Goal: Transaction & Acquisition: Purchase product/service

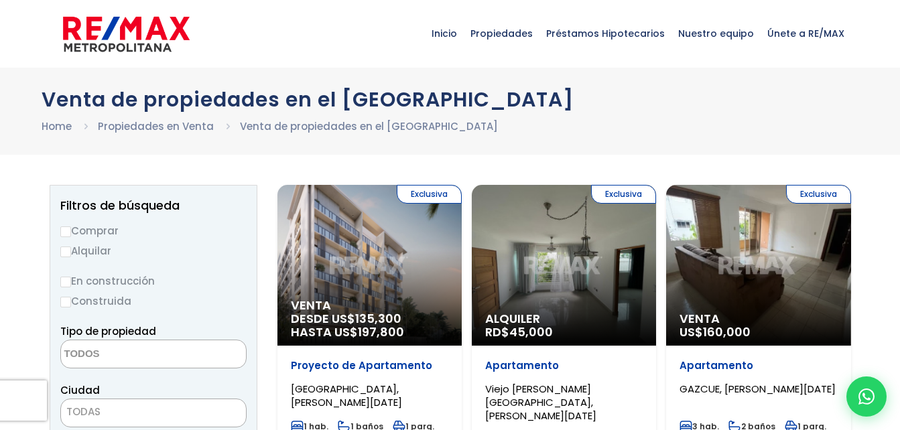
select select
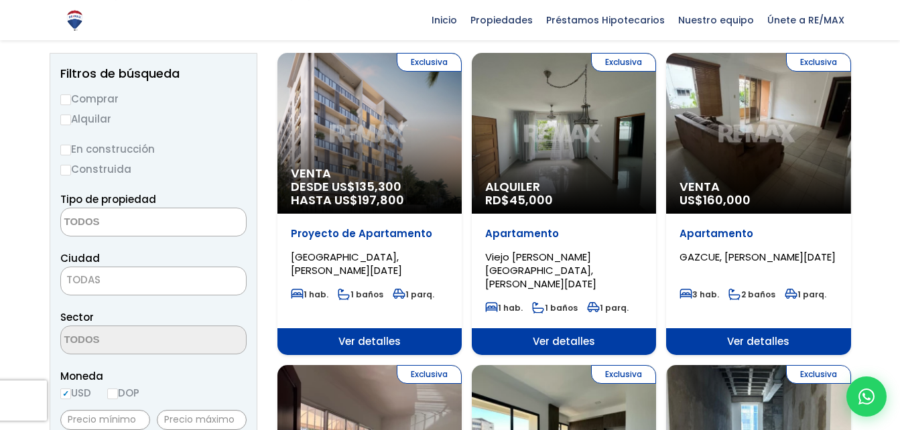
scroll to position [134, 0]
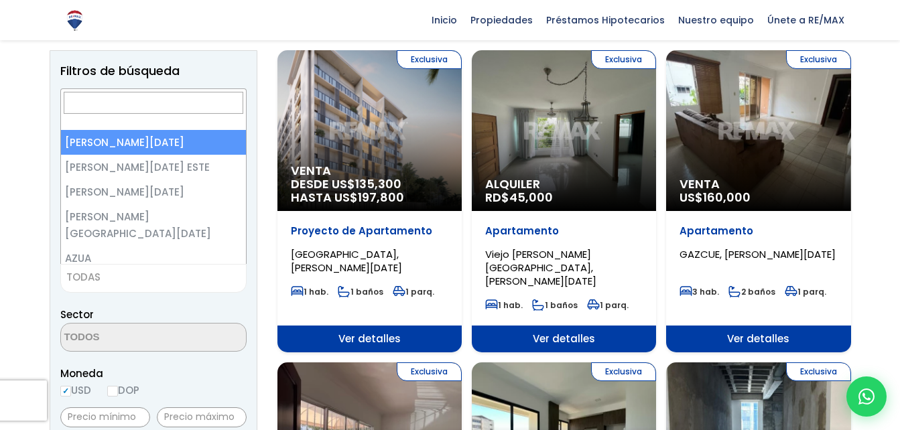
click at [202, 277] on span "TODAS" at bounding box center [153, 277] width 185 height 19
select select "1"
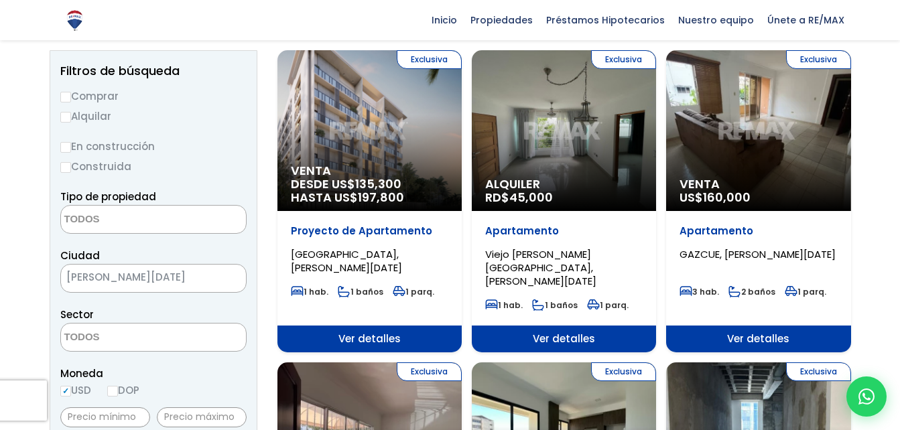
click at [66, 97] on input "Comprar" at bounding box center [65, 97] width 11 height 11
radio input "true"
click at [165, 340] on textarea "Search" at bounding box center [126, 338] width 130 height 29
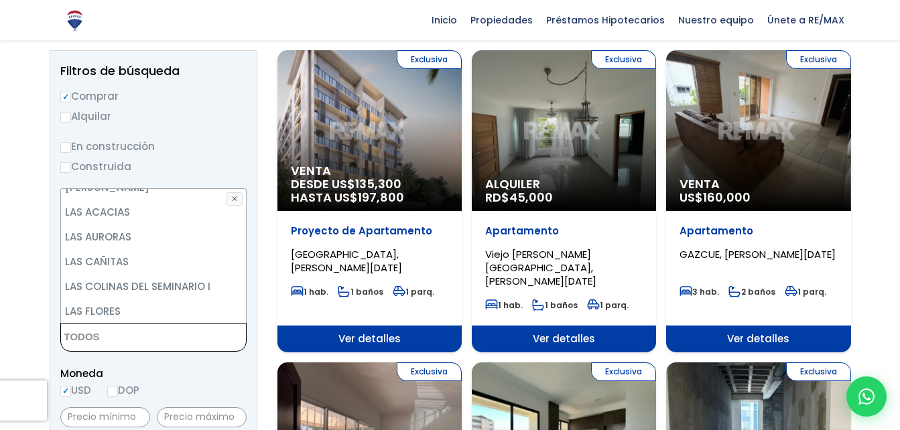
scroll to position [3330, 0]
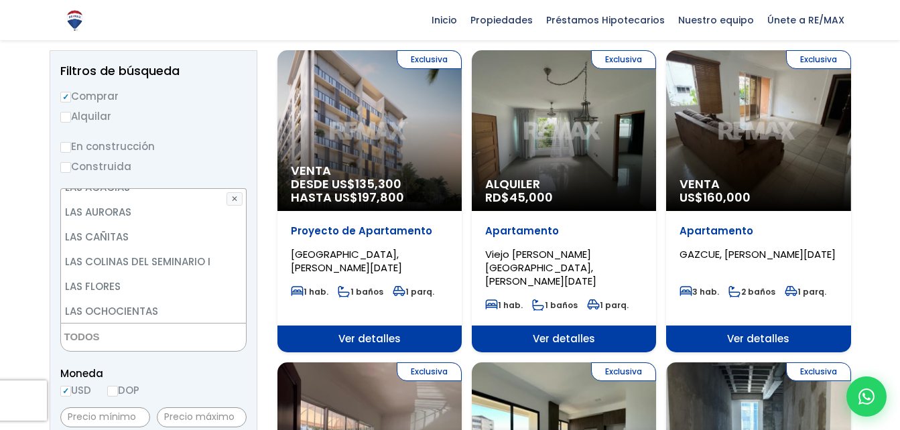
click at [132, 349] on li "LAS PRADERAS" at bounding box center [153, 361] width 185 height 25
select select "71"
click at [132, 349] on li "LAS PRADERAS" at bounding box center [153, 361] width 185 height 25
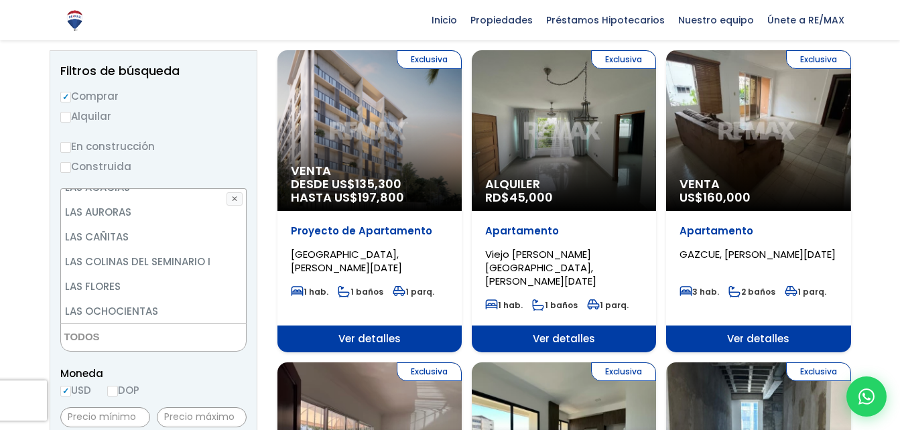
select select "71"
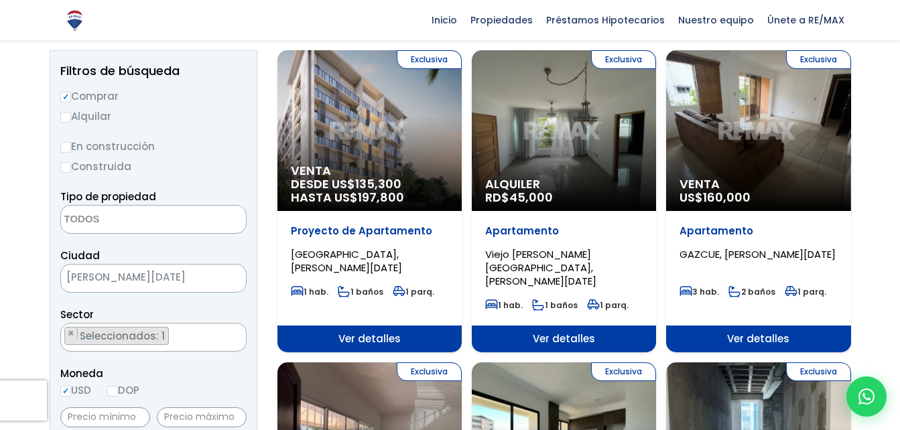
click at [199, 373] on span "Moneda" at bounding box center [153, 373] width 186 height 17
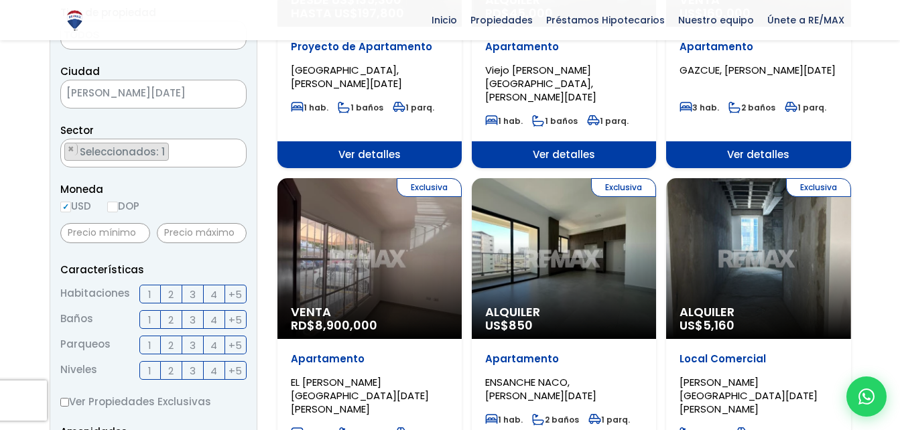
scroll to position [322, 0]
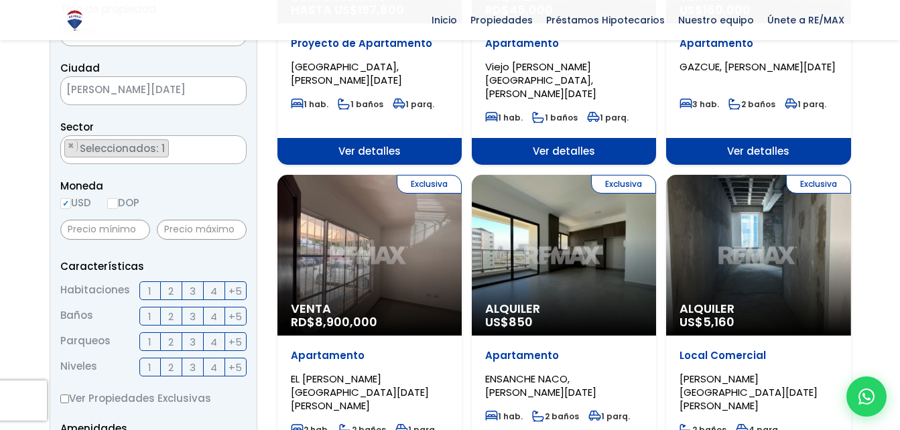
click at [166, 298] on label "2" at bounding box center [171, 291] width 21 height 19
click at [0, 0] on input "2" at bounding box center [0, 0] width 0 height 0
drag, startPoint x: 172, startPoint y: 313, endPoint x: 168, endPoint y: 345, distance: 32.4
click at [168, 345] on ul "Habitaciones 1 2 3 4 +5 Baños 1" at bounding box center [153, 329] width 186 height 95
click at [168, 345] on span "2" at bounding box center [170, 342] width 5 height 17
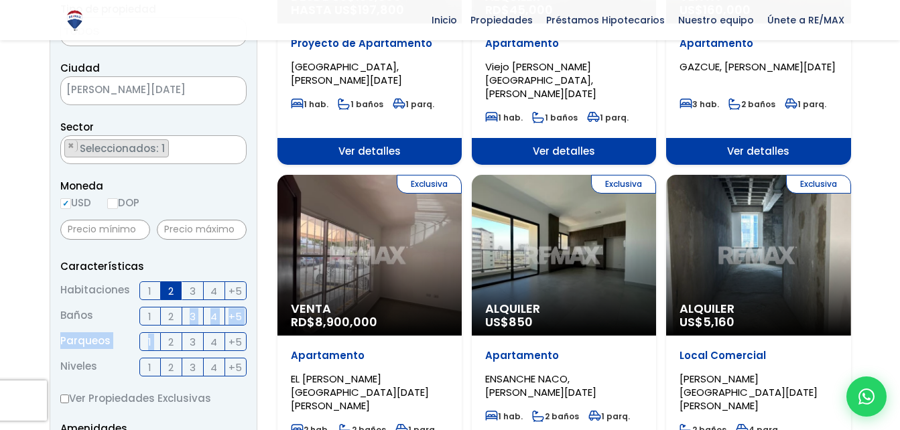
click at [0, 0] on input "2" at bounding box center [0, 0] width 0 height 0
click at [170, 317] on span "2" at bounding box center [170, 316] width 5 height 17
click at [0, 0] on input "2" at bounding box center [0, 0] width 0 height 0
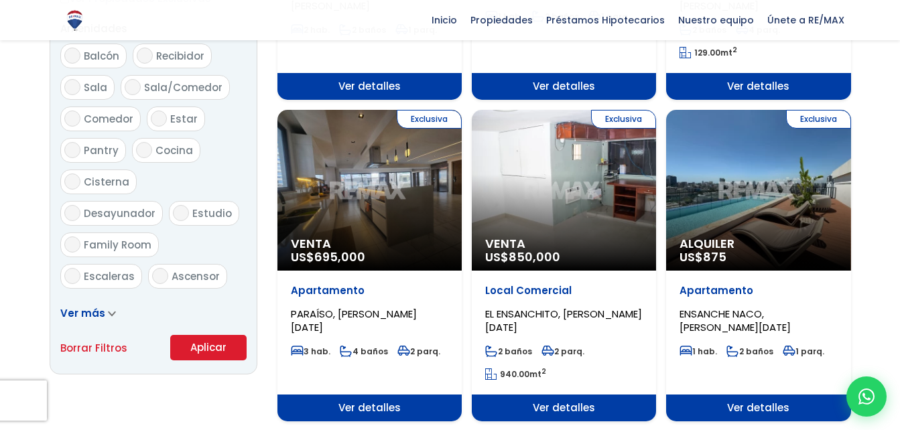
scroll to position [724, 0]
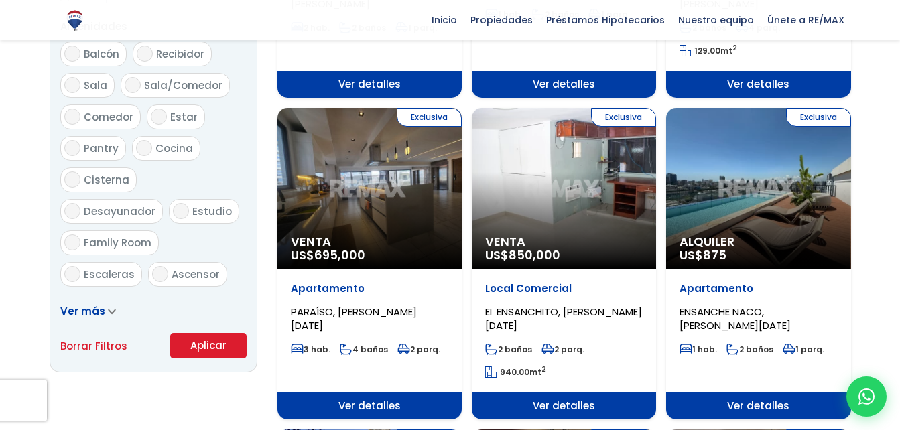
click at [186, 355] on button "Aplicar" at bounding box center [208, 345] width 76 height 25
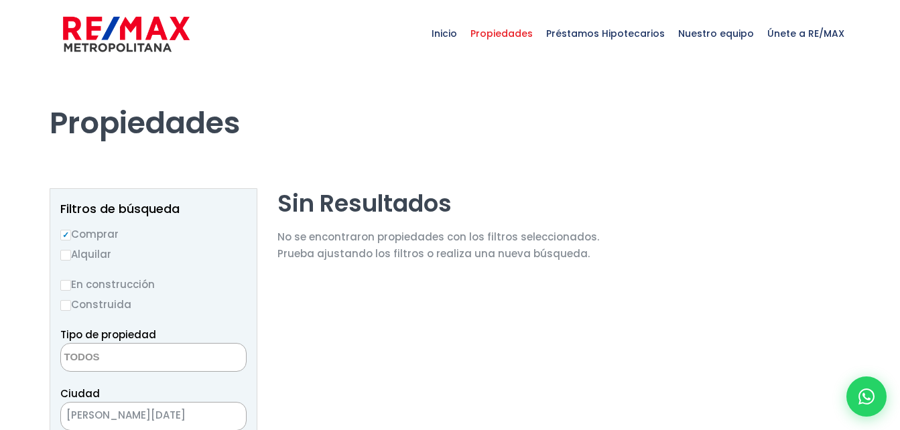
select select
select select "71"
click at [239, 298] on label "Construida" at bounding box center [153, 304] width 186 height 17
click at [0, 0] on input "Construida" at bounding box center [0, 0] width 0 height 0
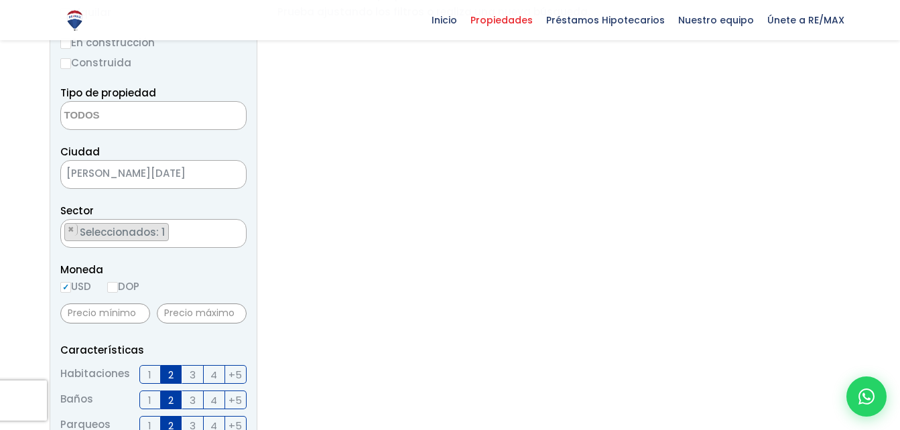
scroll to position [214, 0]
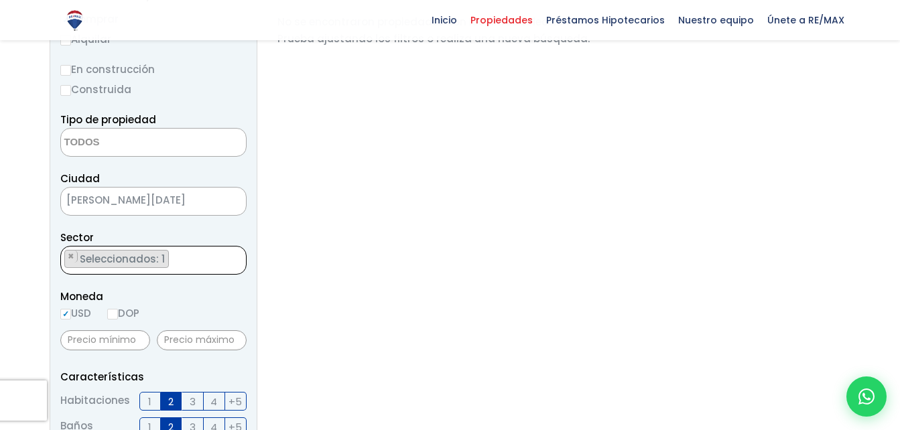
click at [68, 257] on textarea "Search" at bounding box center [64, 261] width 7 height 29
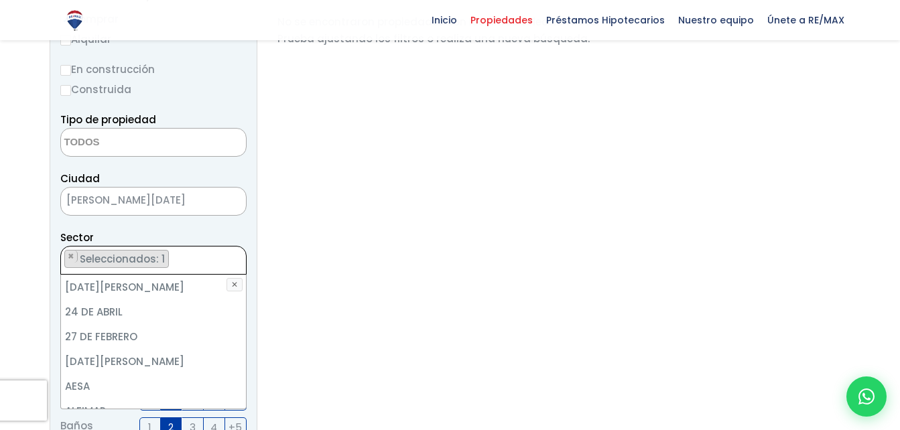
scroll to position [3389, 0]
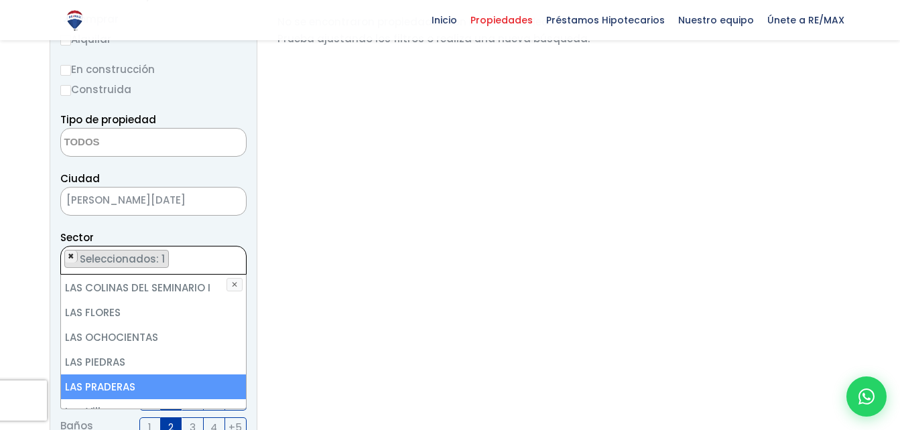
click at [72, 257] on span "×" at bounding box center [71, 257] width 7 height 12
select select
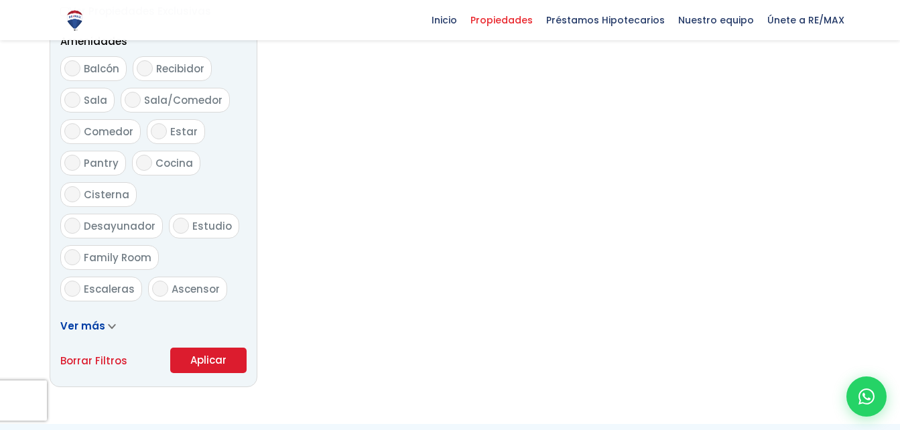
scroll to position [724, 0]
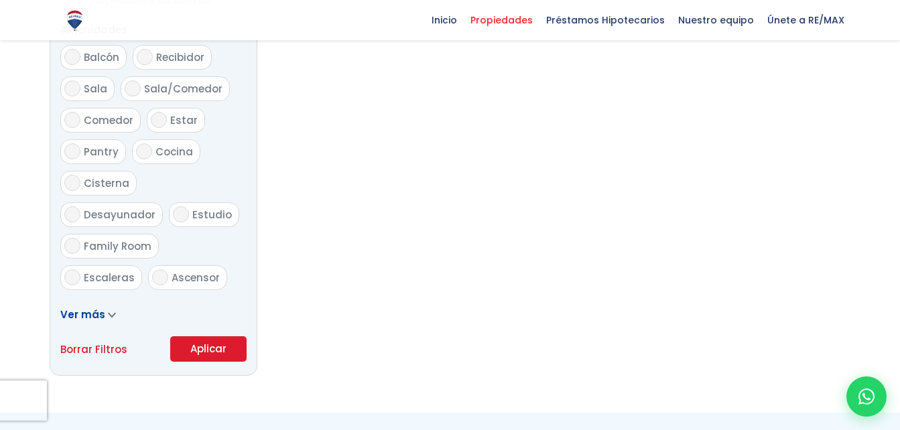
click at [186, 347] on button "Aplicar" at bounding box center [208, 348] width 76 height 25
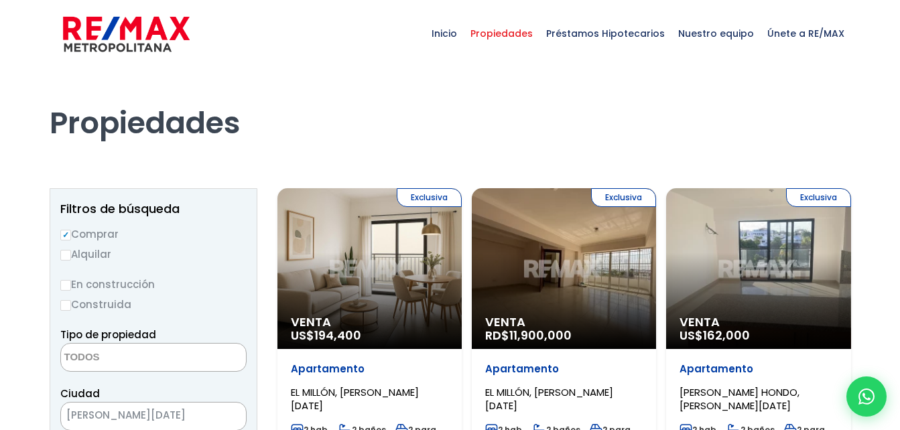
select select
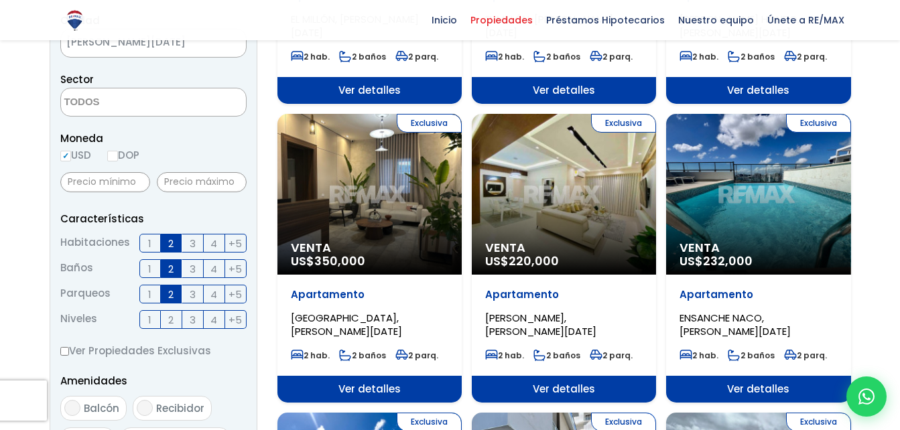
scroll to position [375, 0]
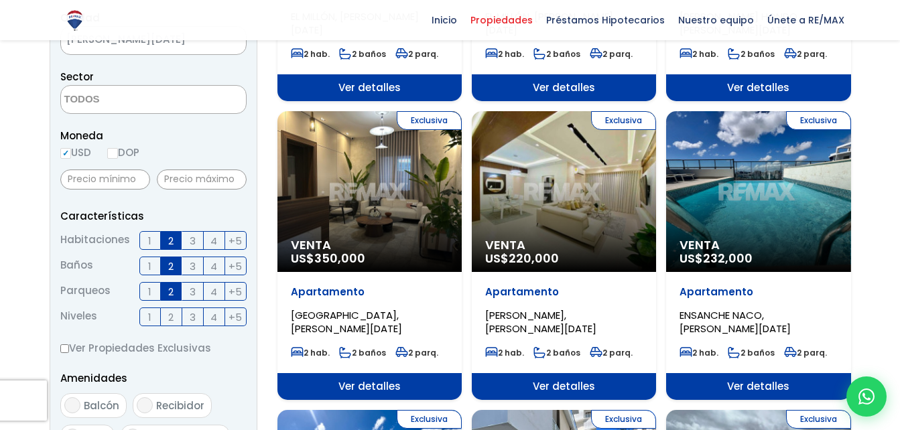
click at [583, 162] on div "Exclusiva Venta US$ 220,000" at bounding box center [564, 191] width 184 height 161
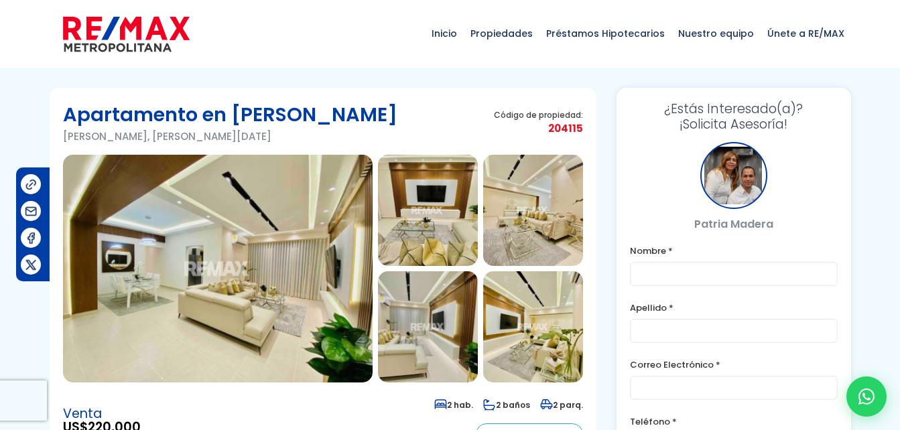
click at [140, 258] on img at bounding box center [218, 269] width 310 height 228
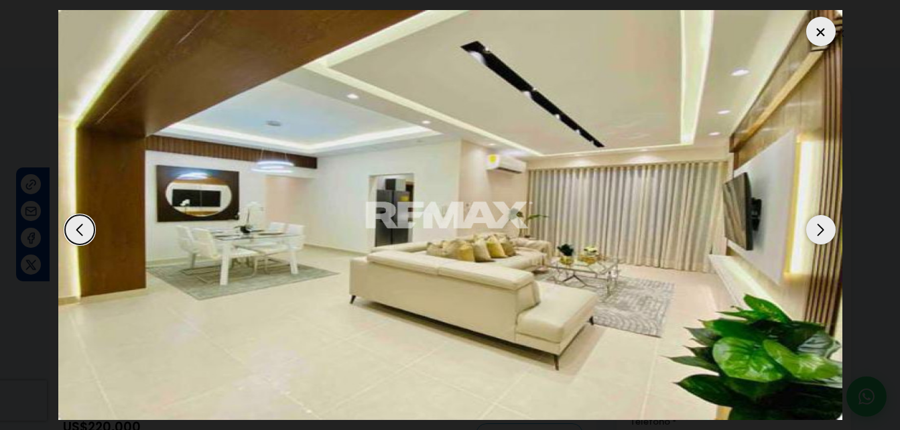
click at [830, 237] on div "Next slide" at bounding box center [820, 229] width 29 height 29
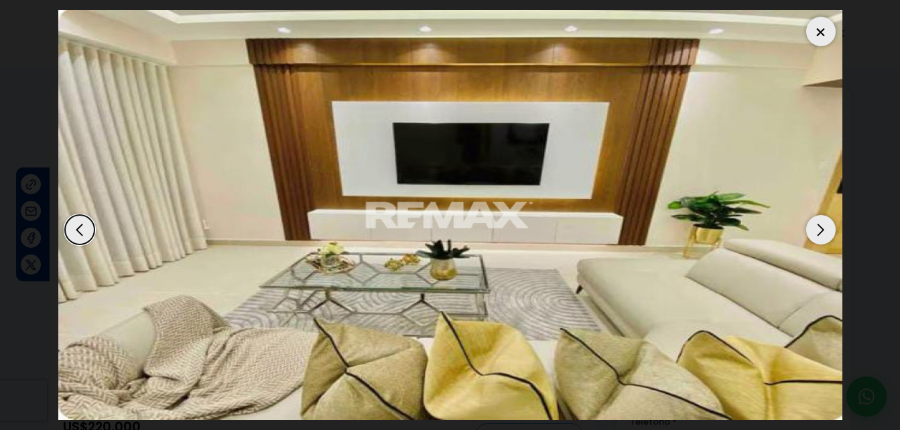
click at [830, 237] on div "Next slide" at bounding box center [820, 229] width 29 height 29
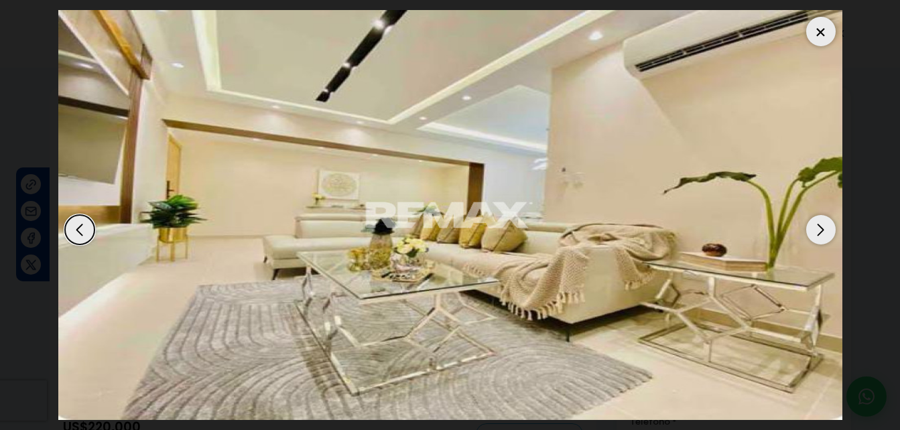
click at [830, 237] on div "Next slide" at bounding box center [820, 229] width 29 height 29
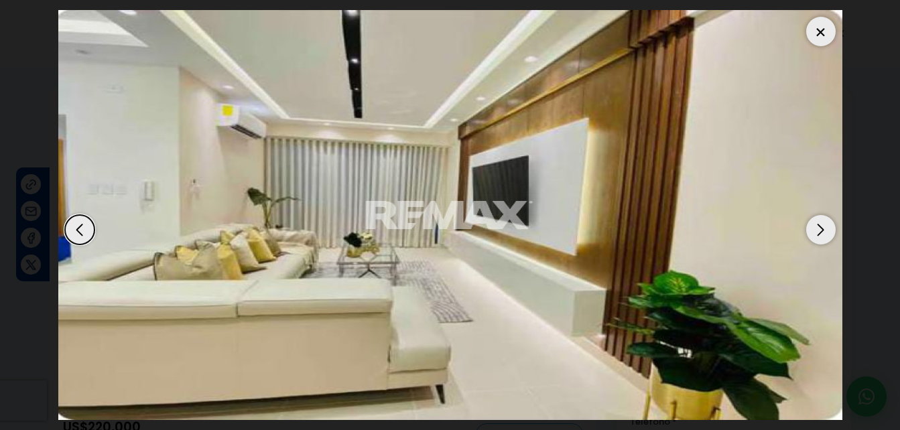
click at [830, 237] on div "Next slide" at bounding box center [820, 229] width 29 height 29
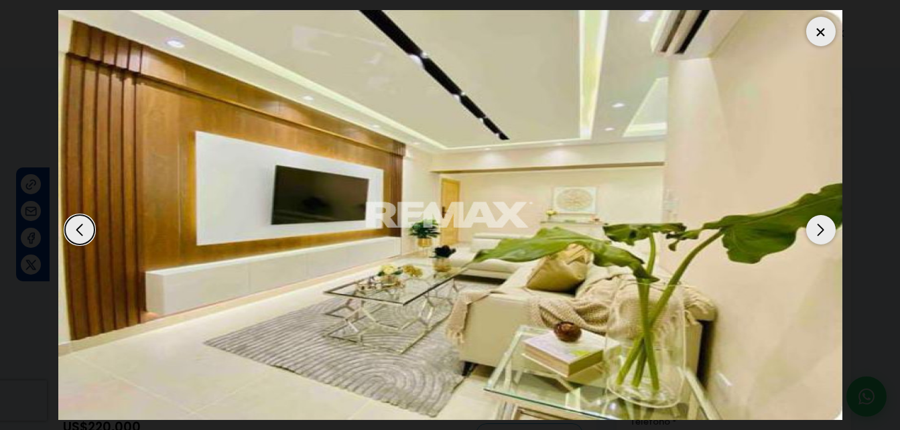
click at [830, 237] on div "Next slide" at bounding box center [820, 229] width 29 height 29
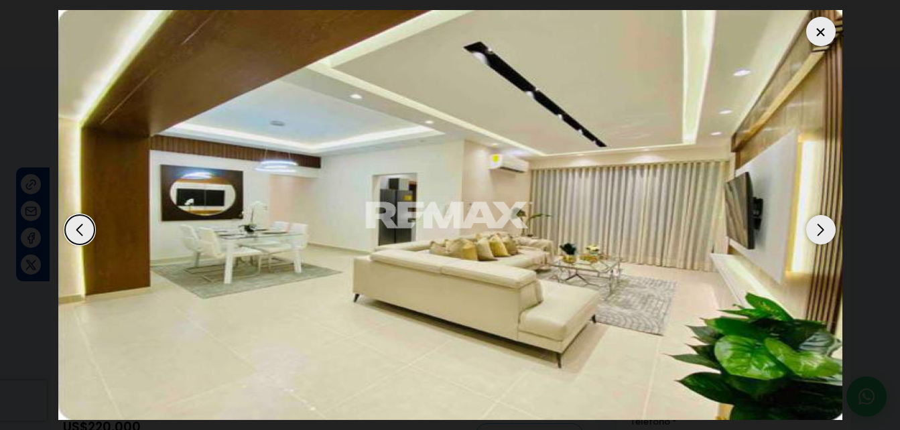
click at [830, 237] on div "Next slide" at bounding box center [820, 229] width 29 height 29
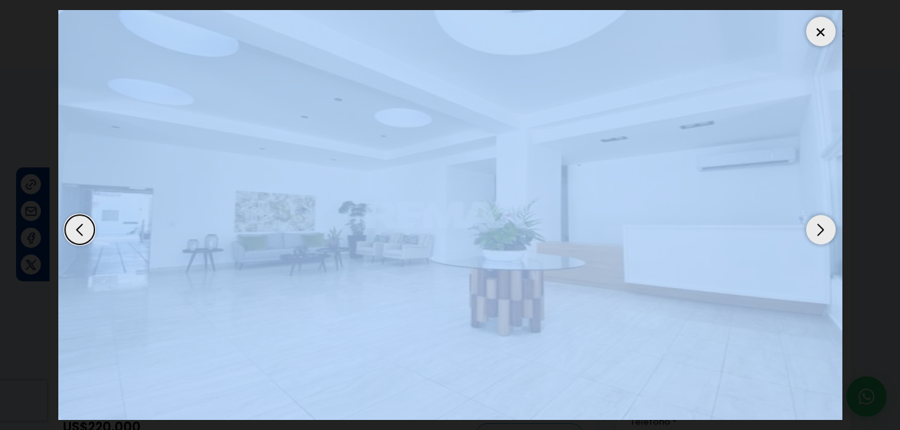
click at [830, 237] on div "Next slide" at bounding box center [820, 229] width 29 height 29
